Goal: Information Seeking & Learning: Learn about a topic

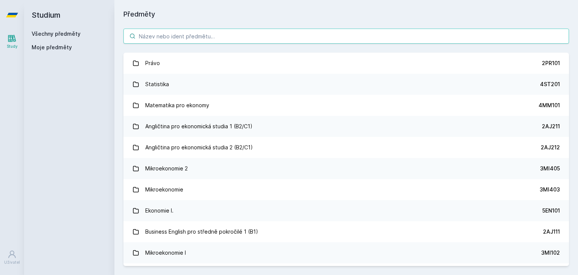
click at [207, 40] on input "search" at bounding box center [346, 36] width 446 height 15
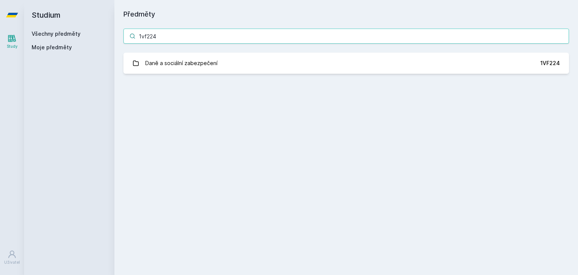
type input "1vf224"
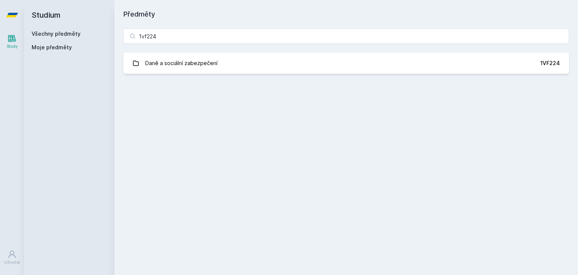
click at [219, 52] on div "1vf224 Daně a sociální zabezpečení 1VF224 Jejda, něco se pokazilo." at bounding box center [346, 51] width 464 height 63
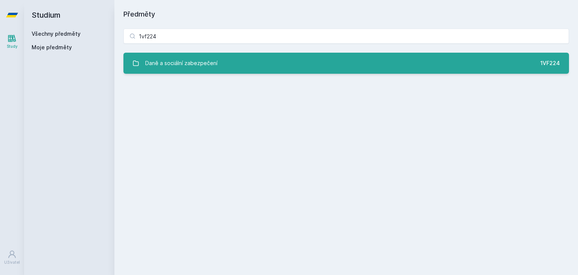
click at [220, 66] on link "Daně a sociální zabezpečení 1VF224" at bounding box center [346, 63] width 446 height 21
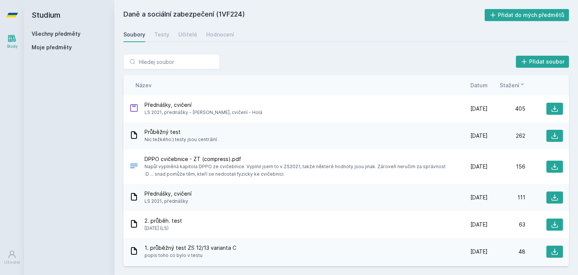
click at [476, 88] on span "Datum" at bounding box center [479, 85] width 17 height 8
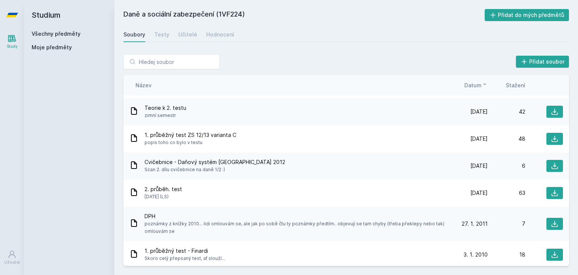
scroll to position [313, 0]
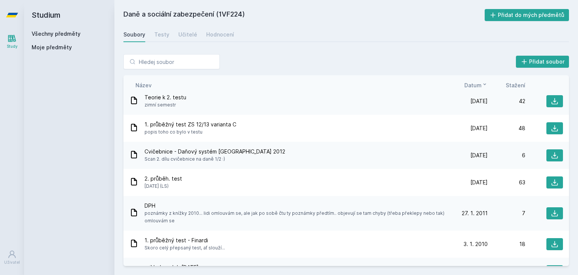
click at [343, 140] on div "1. průběžný test ZS 12/13 varianta C popis toho co bylo v testu [DATE] [DATE] 48" at bounding box center [346, 128] width 446 height 27
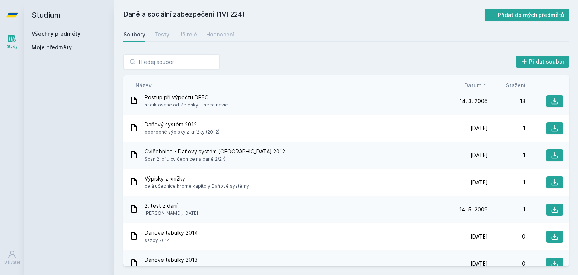
scroll to position [900, 0]
